Goal: Find specific page/section: Find specific page/section

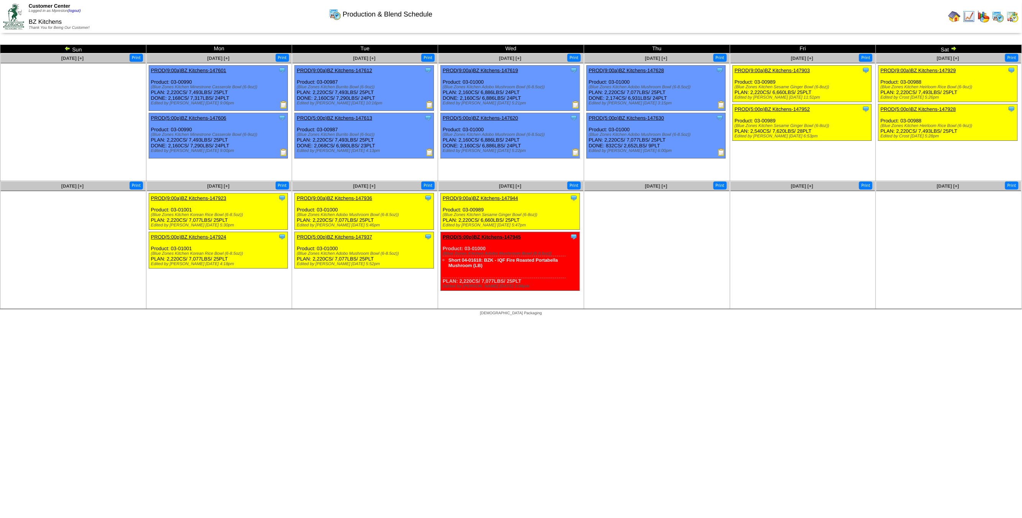
click at [1011, 18] on img at bounding box center [1013, 16] width 12 height 12
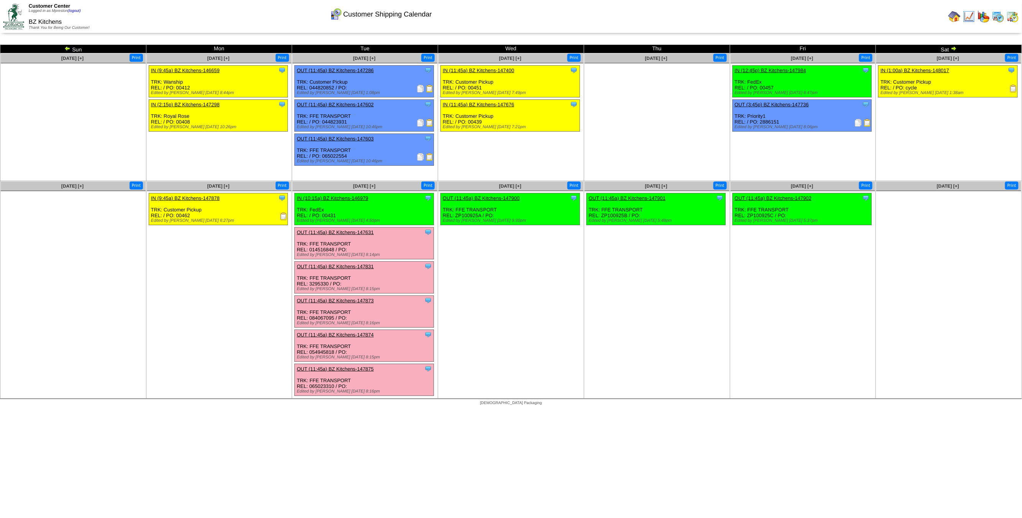
click at [997, 17] on img at bounding box center [998, 16] width 12 height 12
